Goal: Use online tool/utility: Utilize a website feature to perform a specific function

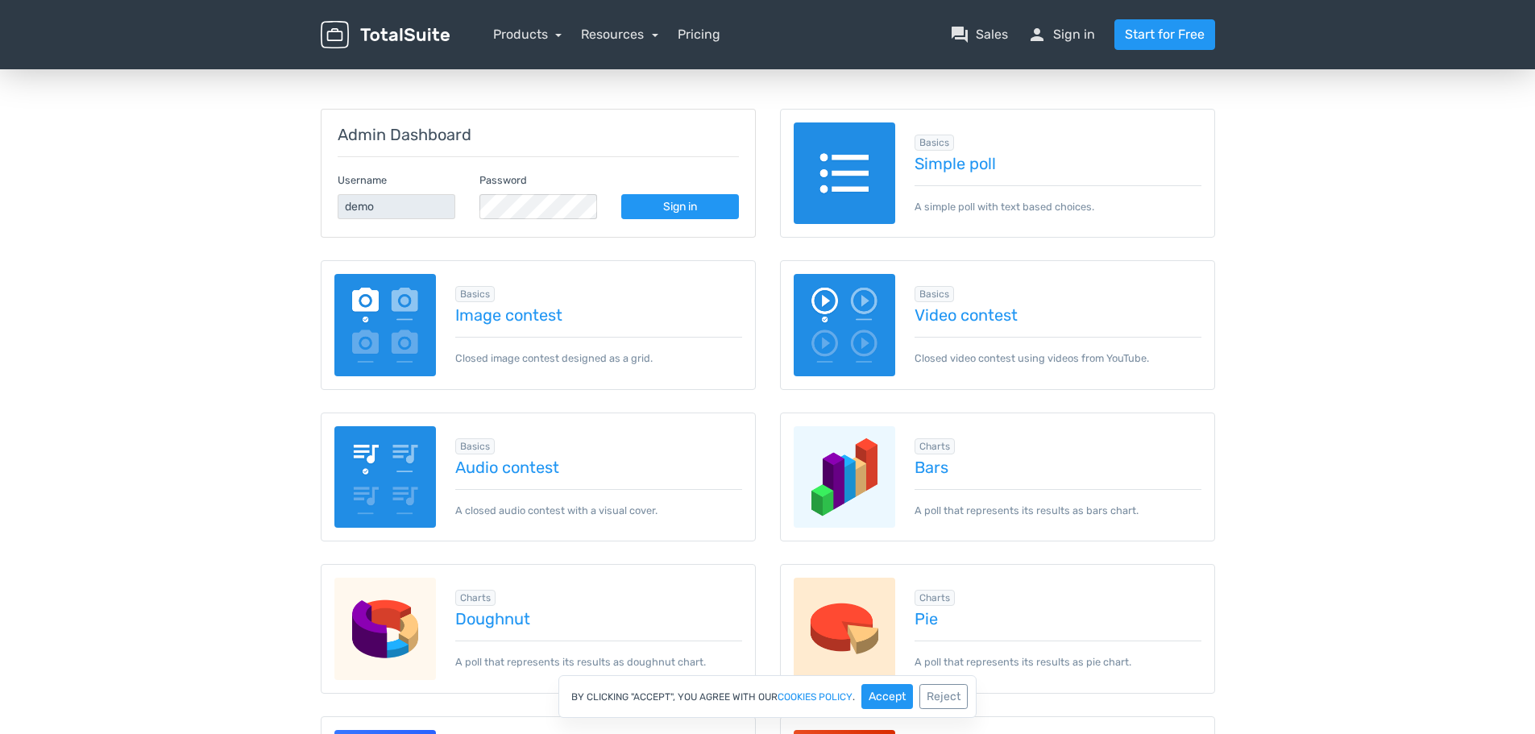
scroll to position [242, 0]
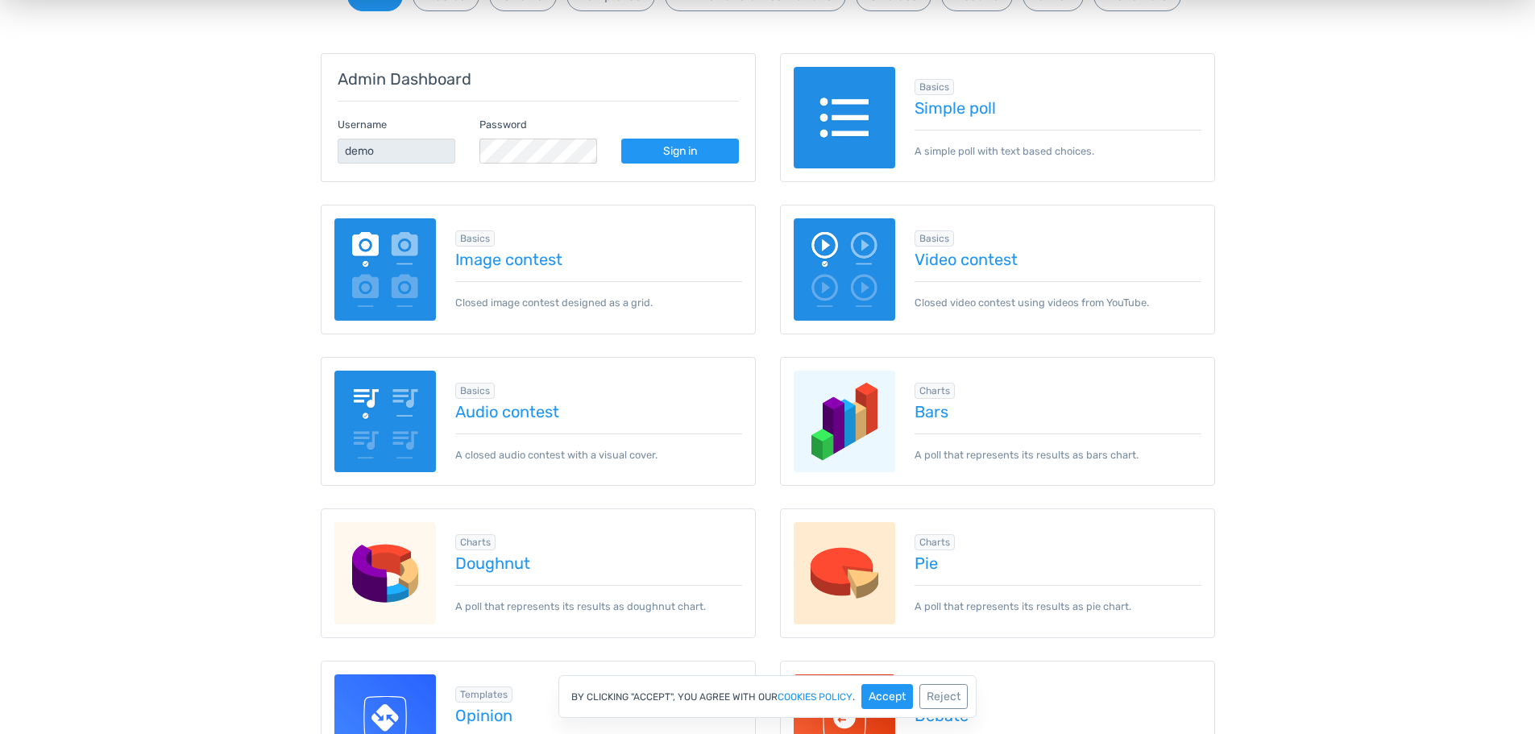
click at [1003, 429] on div "Charts info Add-on Required Bars A poll that represents its results as bars cha…" at bounding box center [1048, 421] width 306 height 82
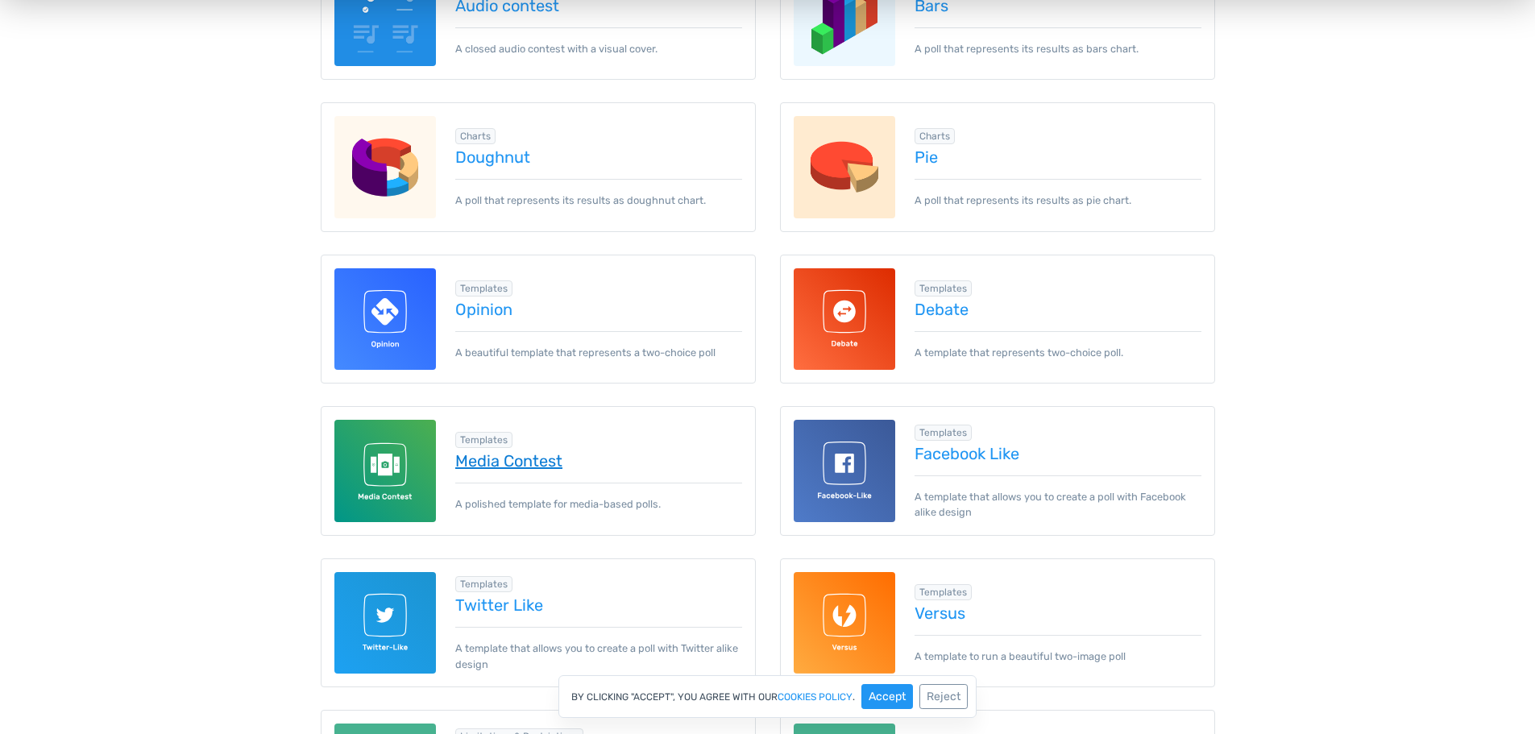
scroll to position [645, 0]
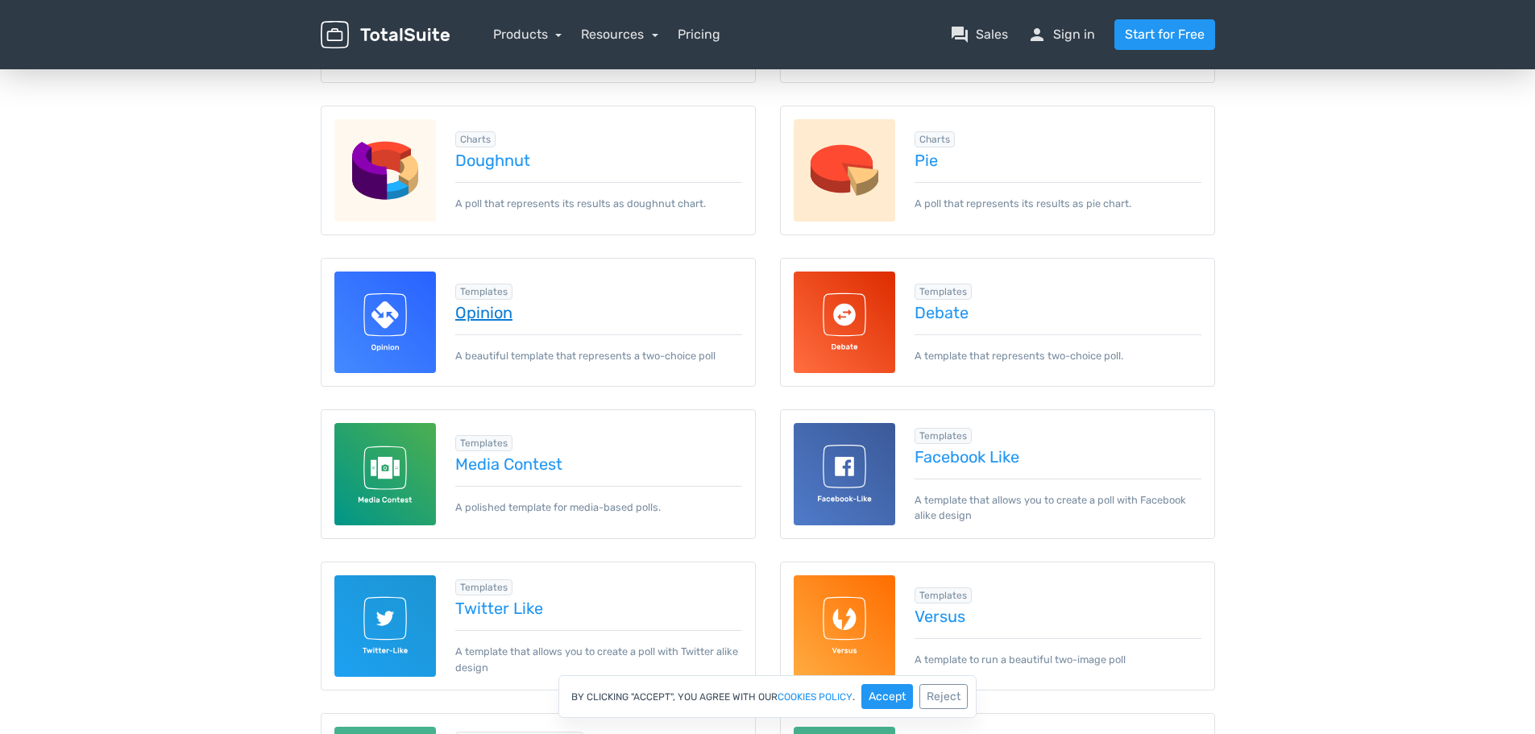
click at [477, 316] on link "Opinion" at bounding box center [598, 313] width 287 height 18
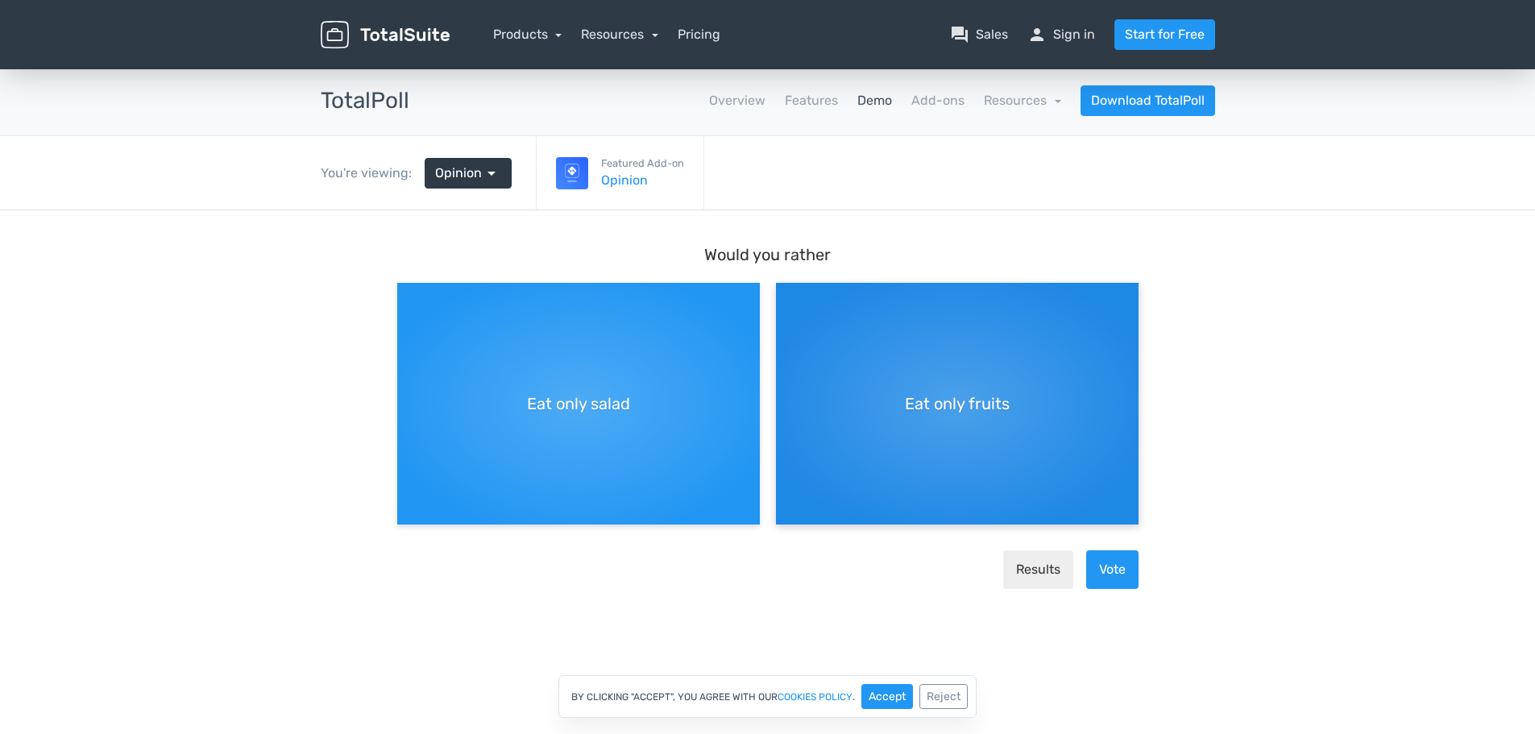
click at [876, 366] on div "Eat only fruits" at bounding box center [957, 404] width 363 height 242
click at [787, 301] on input "Eat only fruits" at bounding box center [781, 296] width 10 height 10
radio input "true"
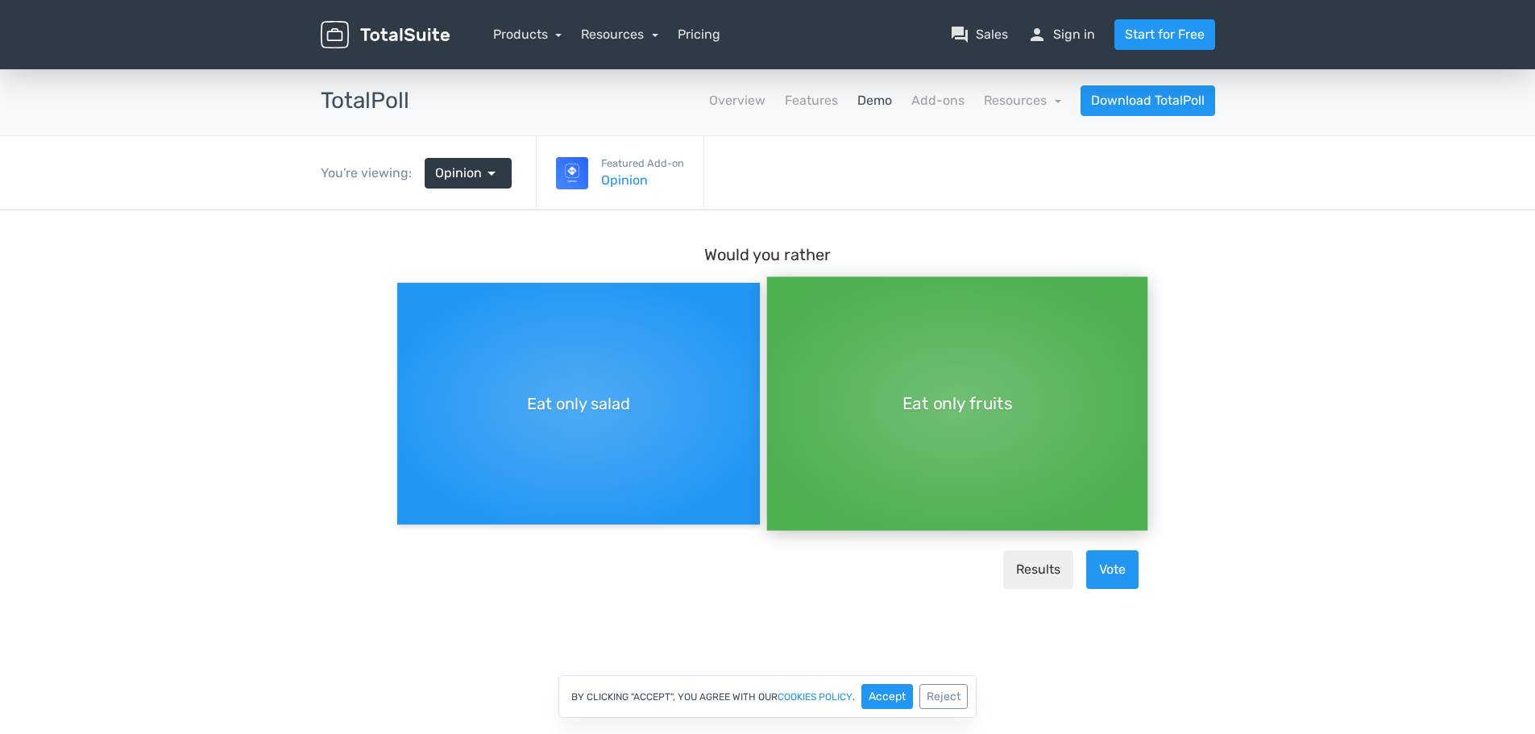
scroll to position [14, 0]
click at [1050, 571] on button "Results" at bounding box center [1038, 569] width 70 height 39
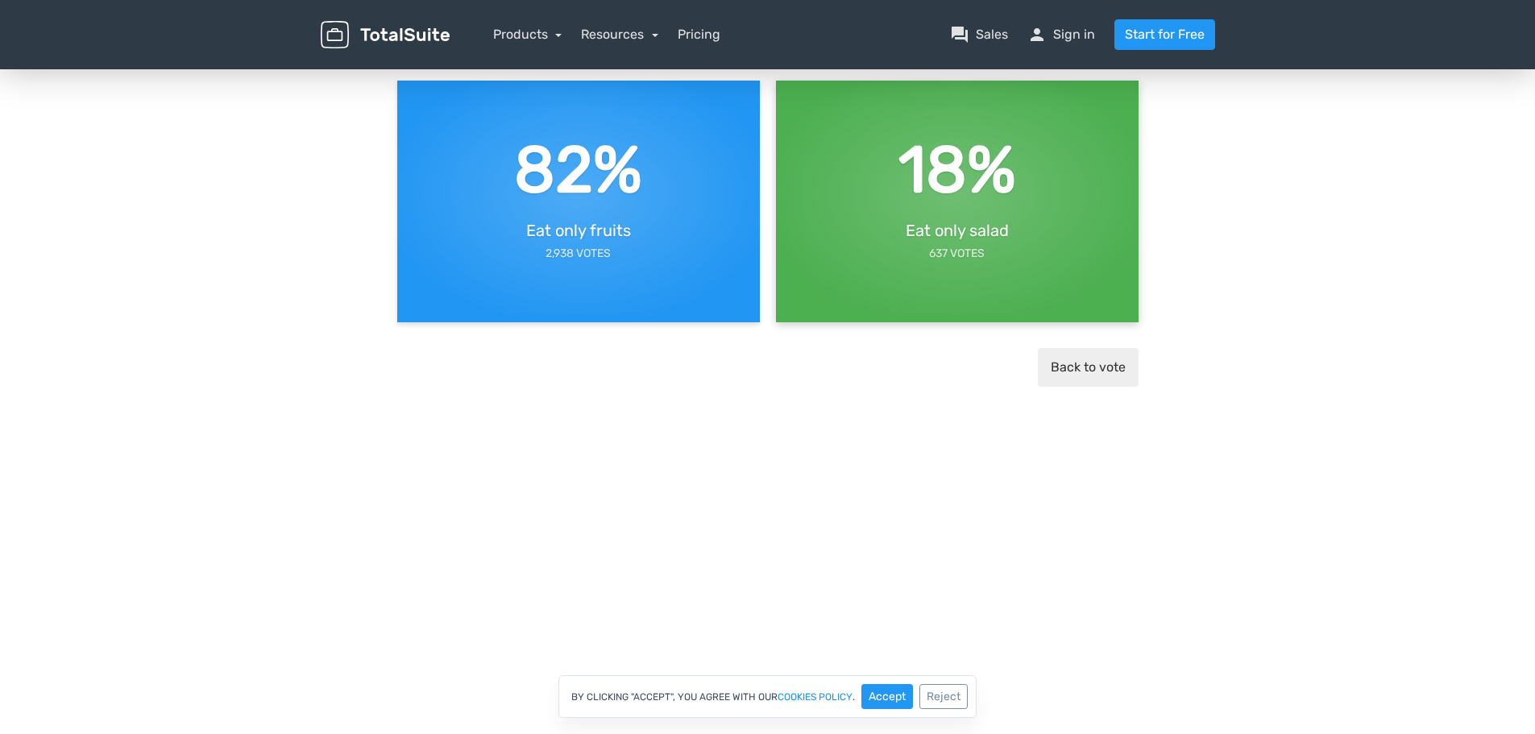
scroll to position [0, 0]
